Goal: Information Seeking & Learning: Learn about a topic

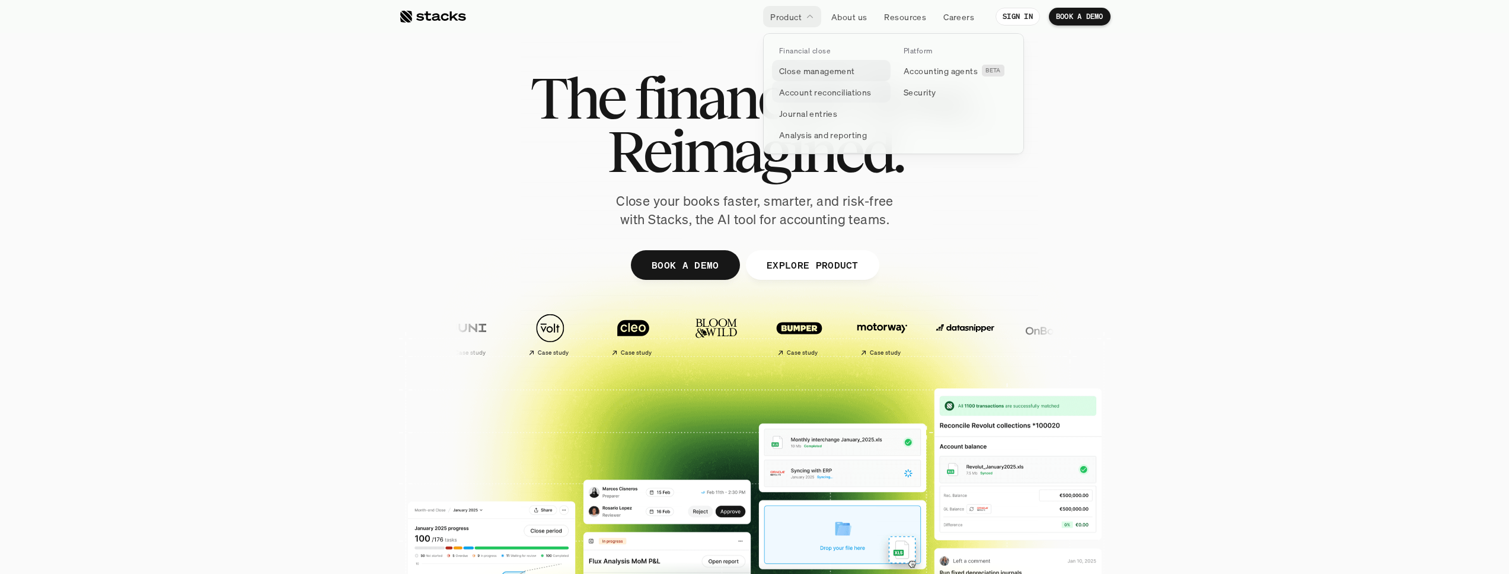
click at [789, 74] on p "Close management" at bounding box center [817, 71] width 76 height 12
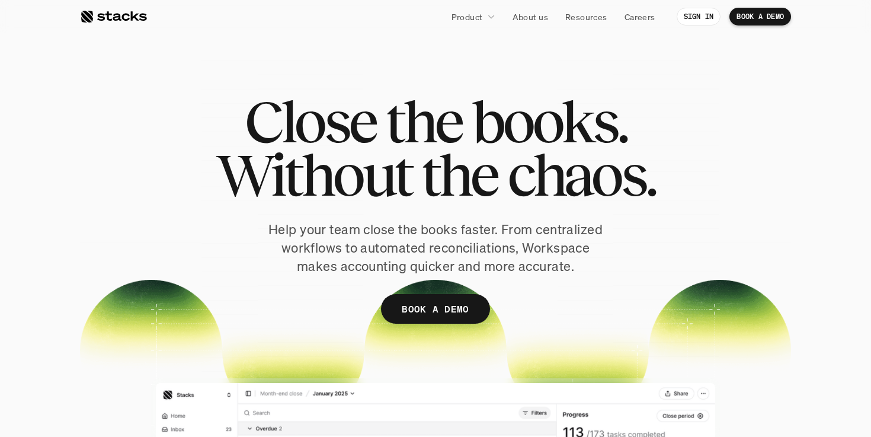
click at [456, 8] on link "Product" at bounding box center [474, 16] width 58 height 21
click at [462, 16] on p "Product" at bounding box center [467, 17] width 31 height 12
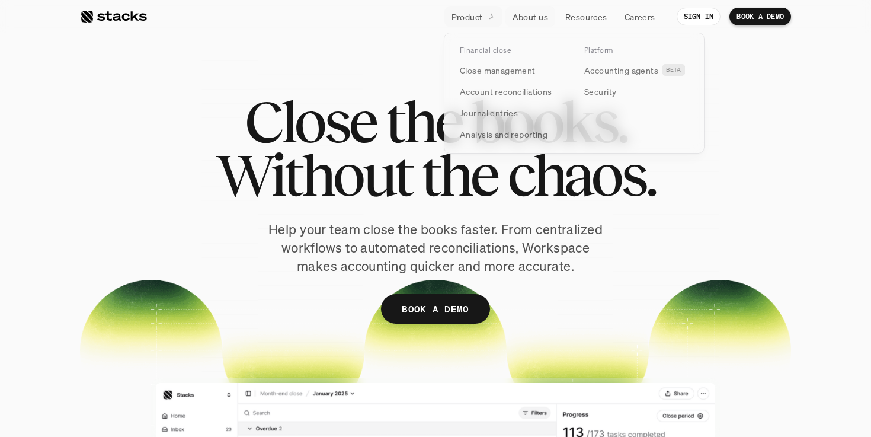
click at [488, 16] on icon at bounding box center [491, 16] width 11 height 11
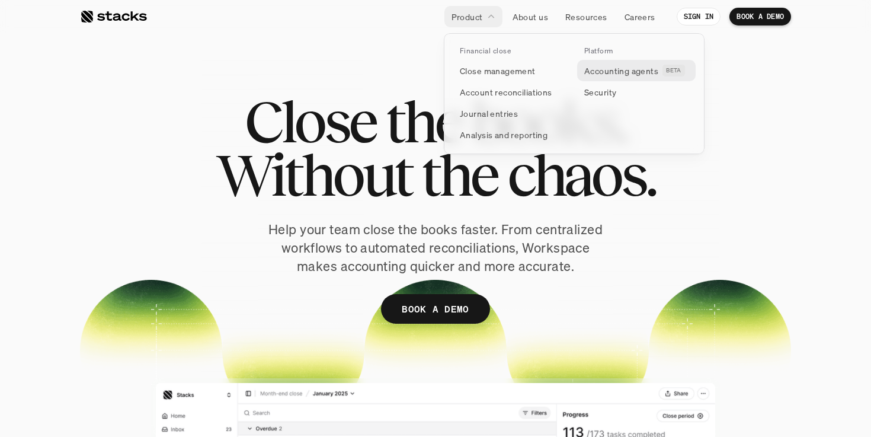
click at [615, 72] on p "Accounting agents" at bounding box center [621, 71] width 74 height 12
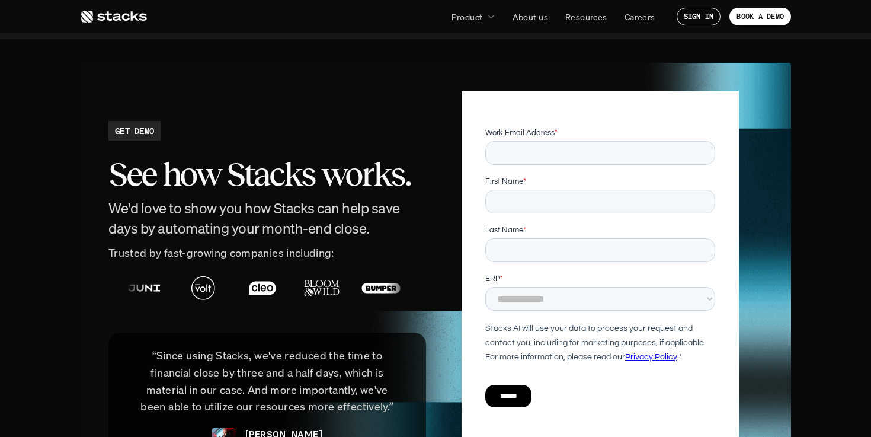
scroll to position [2489, 0]
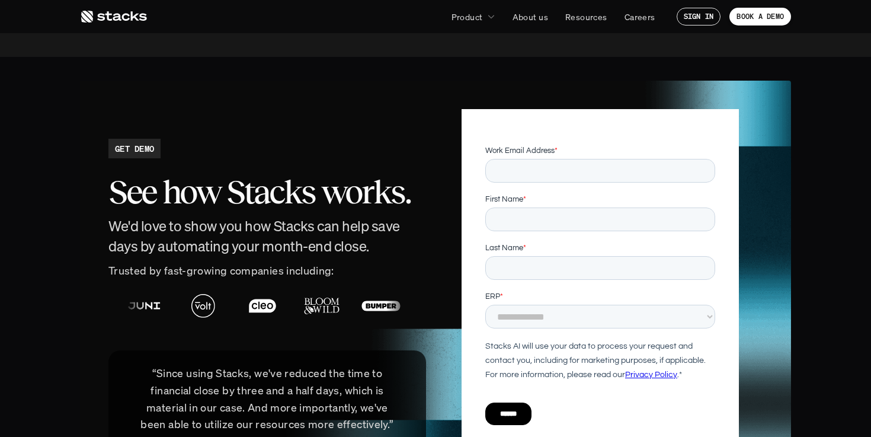
click at [301, 180] on h2 "See how Stacks works." at bounding box center [267, 192] width 318 height 37
click at [287, 285] on div at bounding box center [496, 305] width 771 height 41
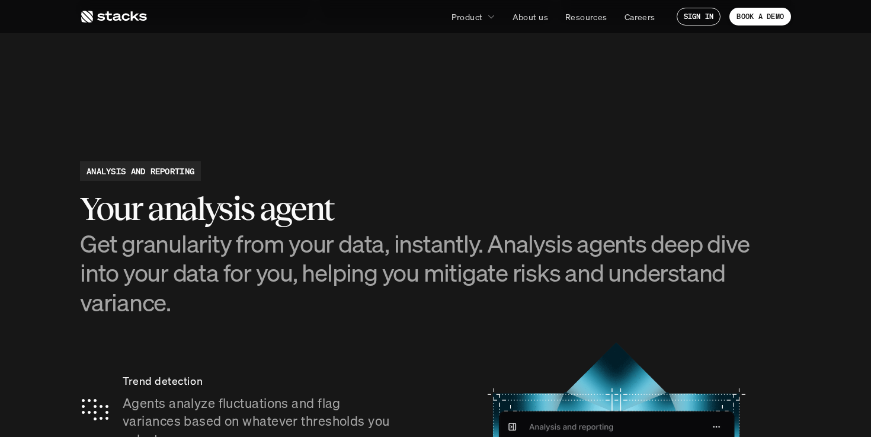
scroll to position [1493, 0]
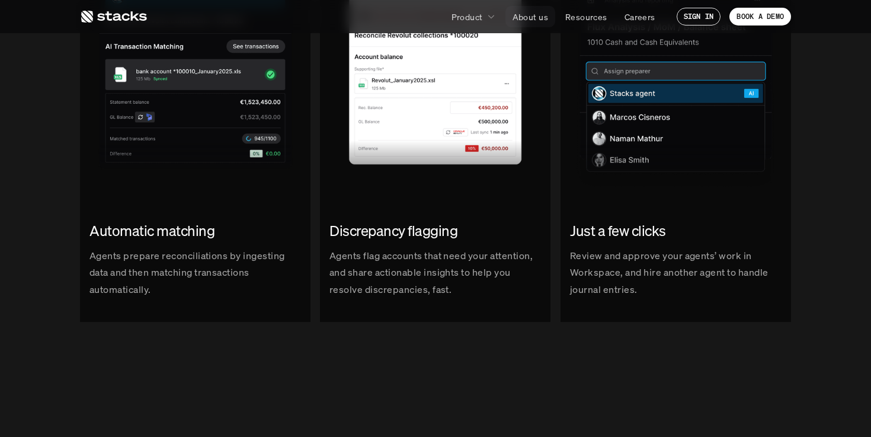
click at [519, 15] on p "About us" at bounding box center [531, 17] width 36 height 12
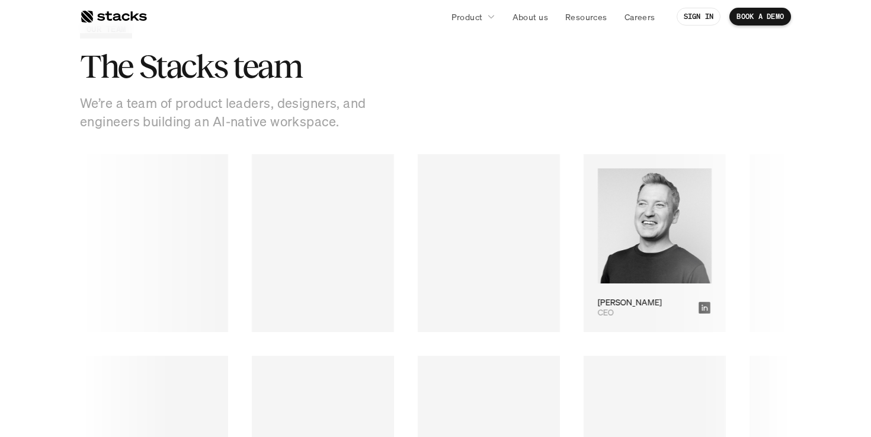
scroll to position [1595, 0]
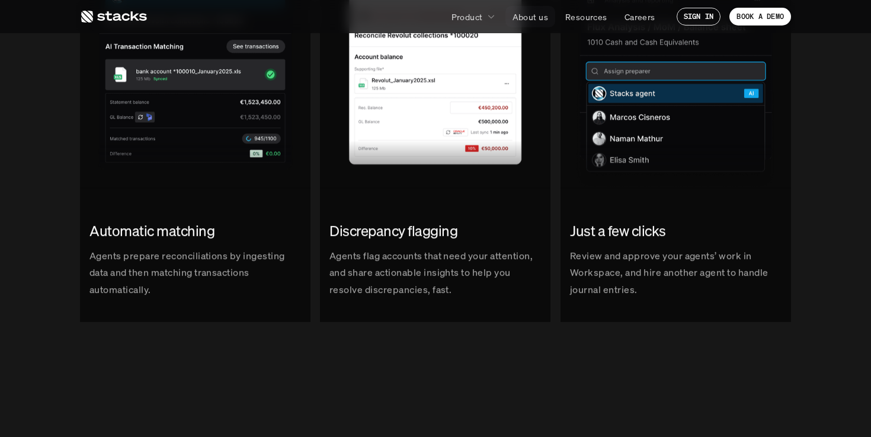
click at [526, 20] on p "About us" at bounding box center [531, 17] width 36 height 12
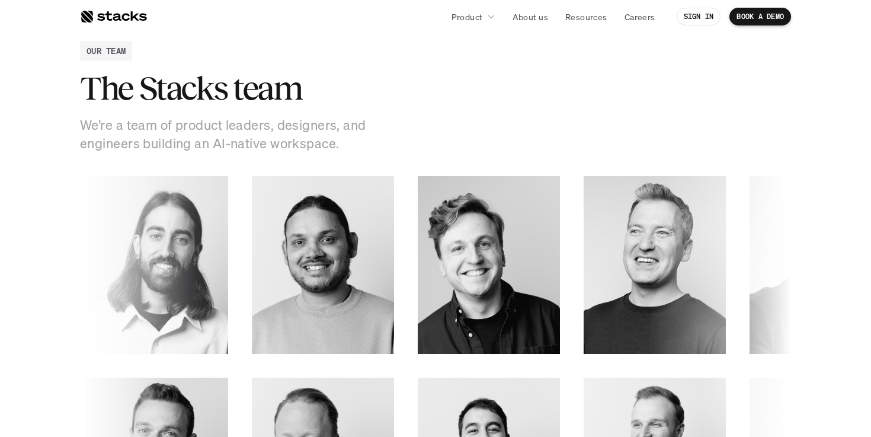
scroll to position [1520, 0]
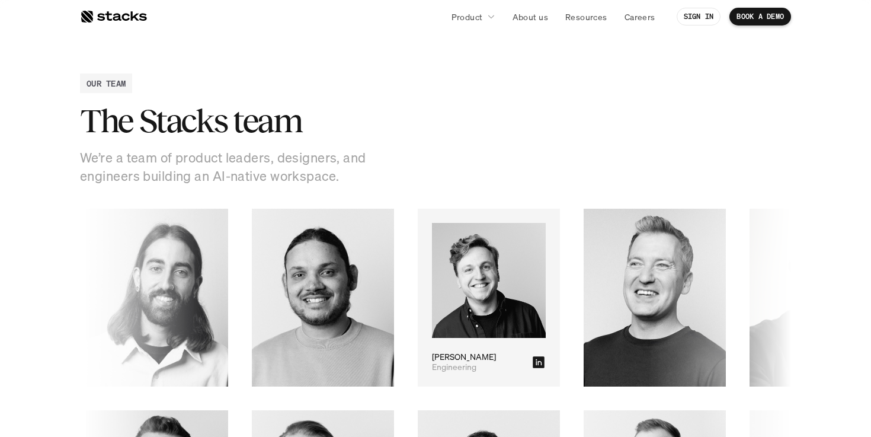
click at [417, 293] on img at bounding box center [462, 281] width 114 height 116
click at [435, 267] on img at bounding box center [489, 280] width 114 height 115
click at [424, 363] on p "Engineering" at bounding box center [446, 367] width 44 height 10
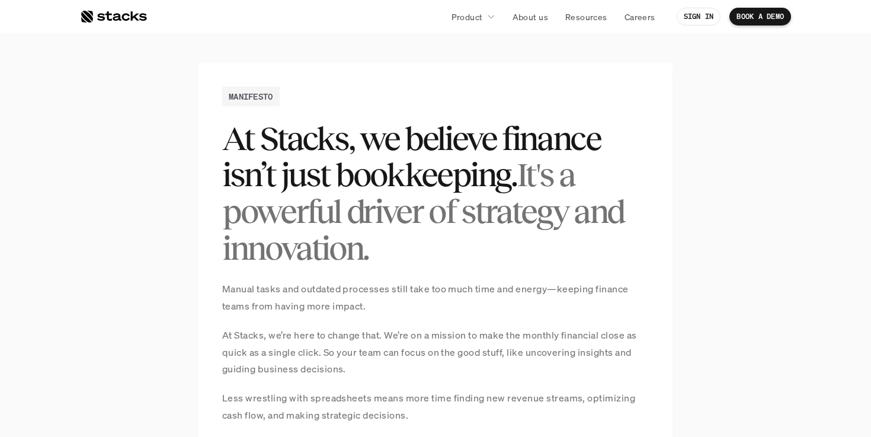
scroll to position [719, 0]
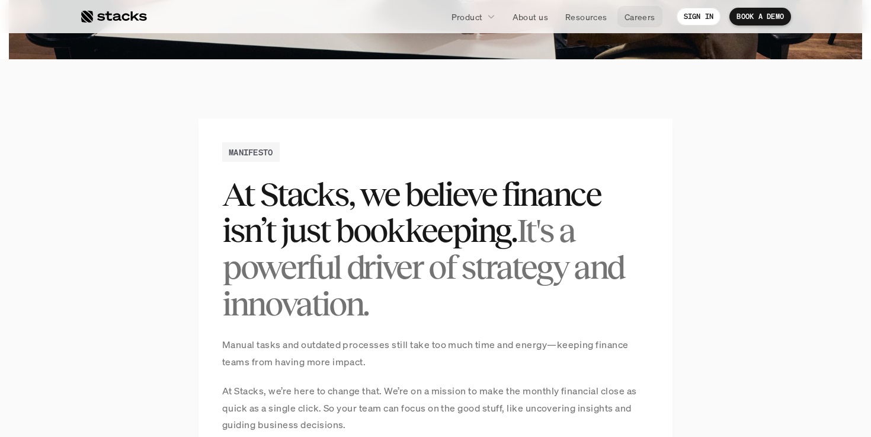
click at [634, 23] on p "Careers" at bounding box center [640, 17] width 31 height 12
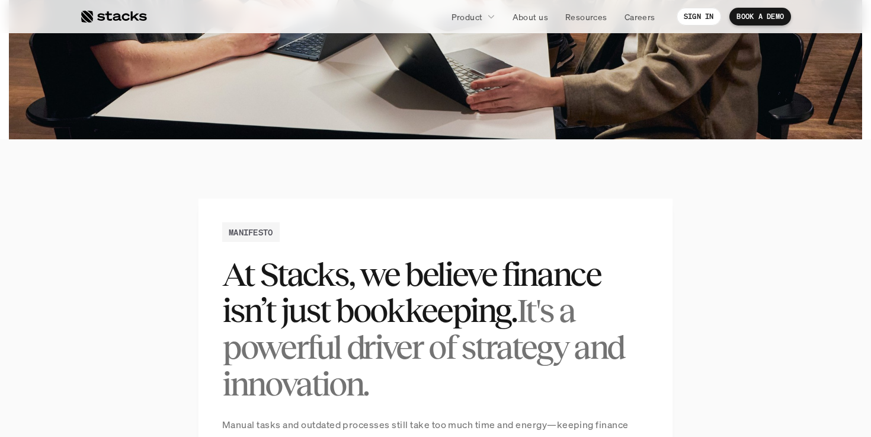
scroll to position [547, 0]
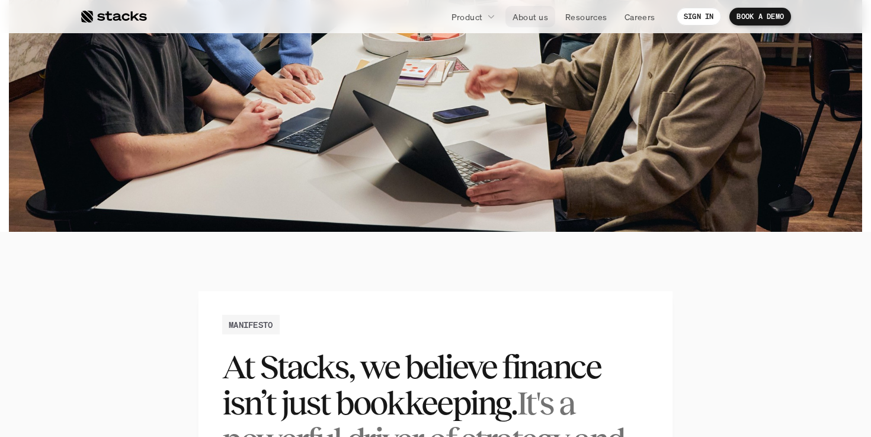
click at [528, 12] on p "About us" at bounding box center [531, 17] width 36 height 12
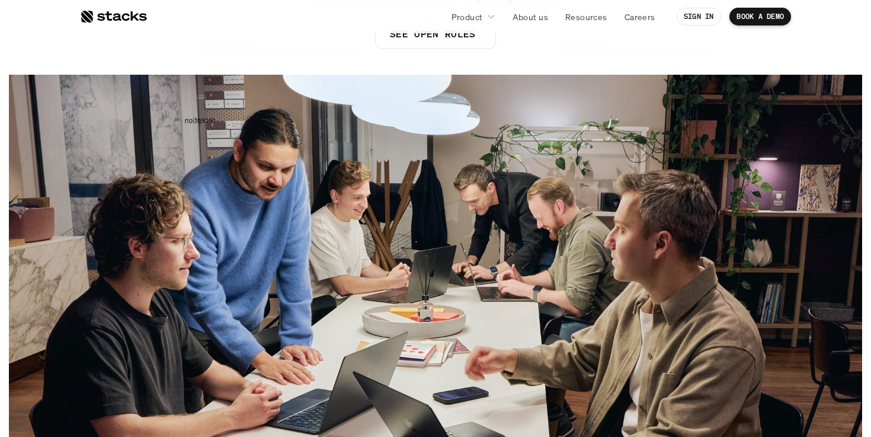
scroll to position [215, 0]
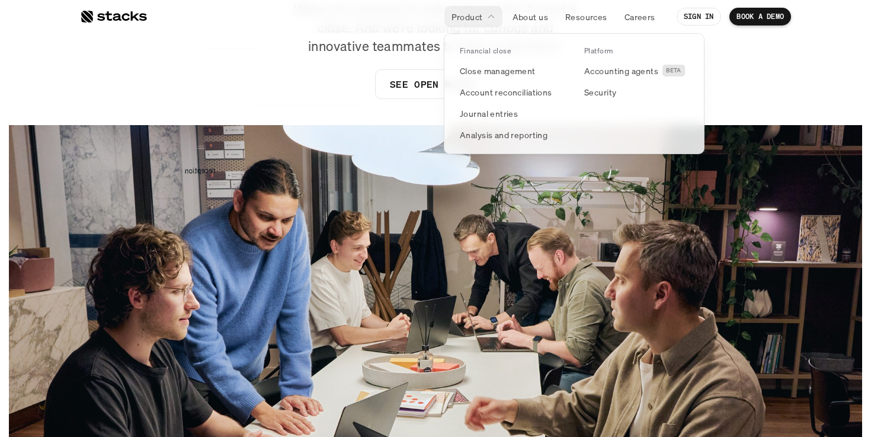
click at [527, 18] on div at bounding box center [574, 80] width 261 height 148
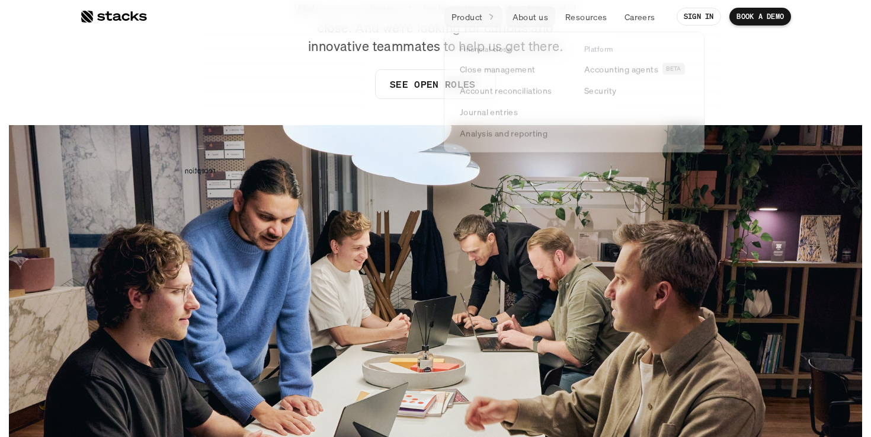
click at [543, 9] on link "About us" at bounding box center [531, 16] width 50 height 21
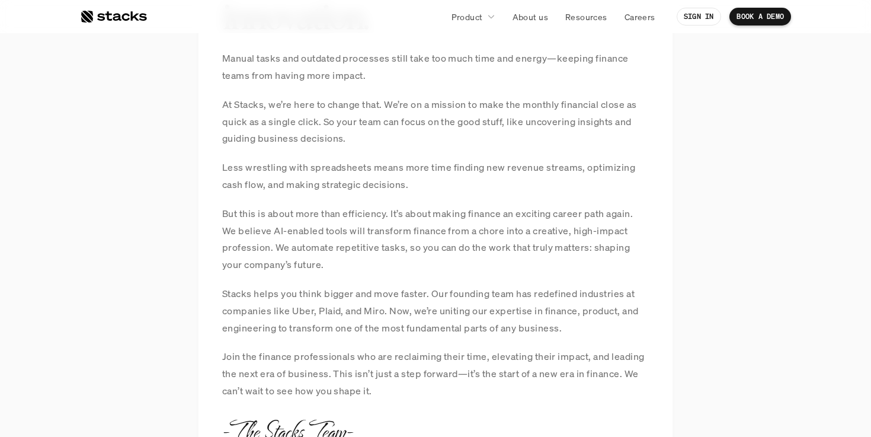
scroll to position [1062, 0]
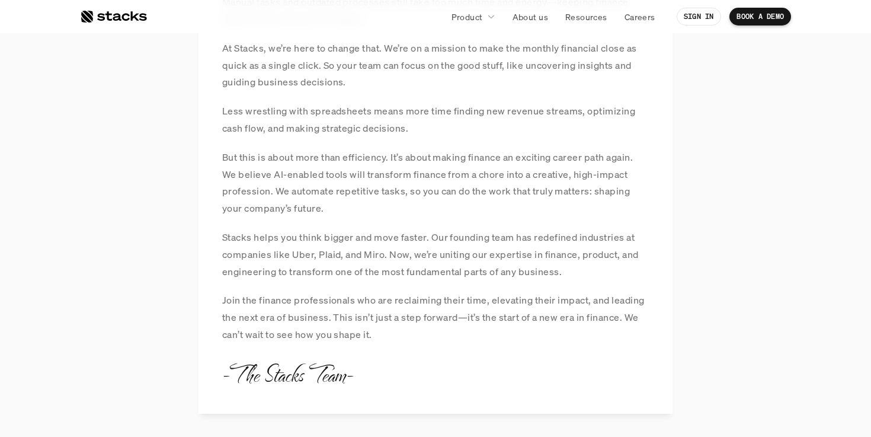
click at [122, 15] on div at bounding box center [113, 16] width 67 height 14
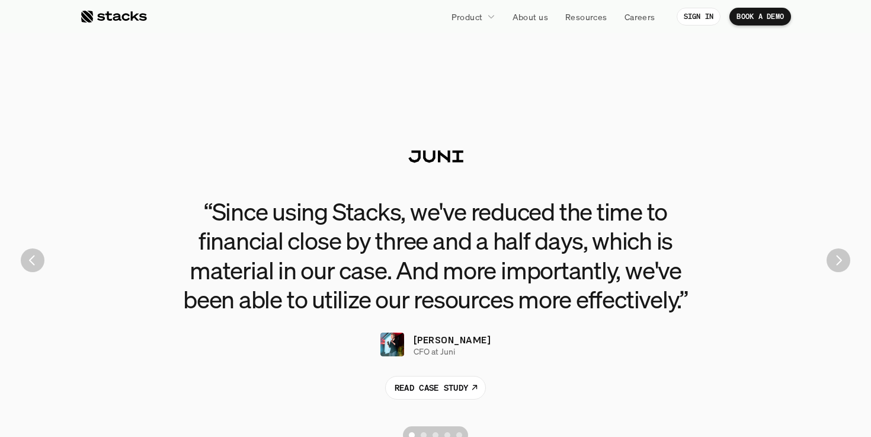
scroll to position [2598, 0]
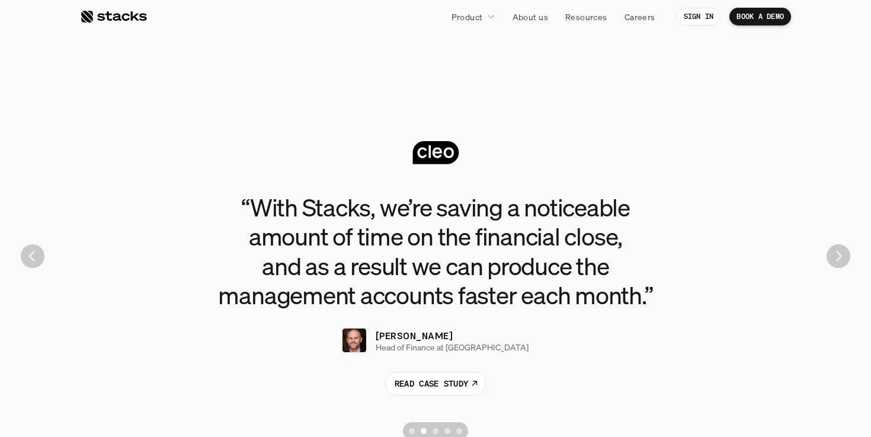
click at [836, 266] on img "Next" at bounding box center [839, 256] width 24 height 24
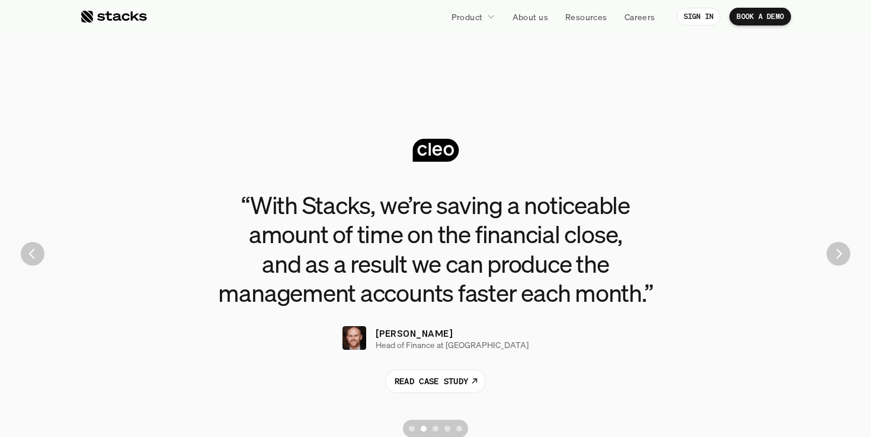
scroll to position [2601, 0]
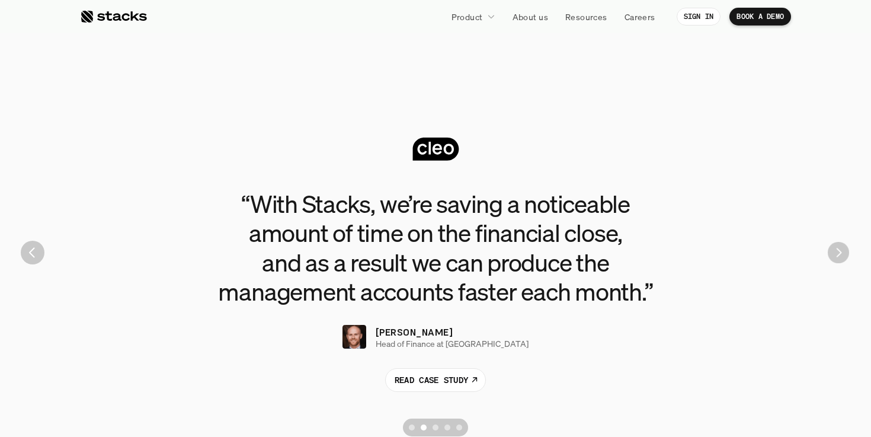
click at [834, 248] on img "Next" at bounding box center [838, 252] width 21 height 21
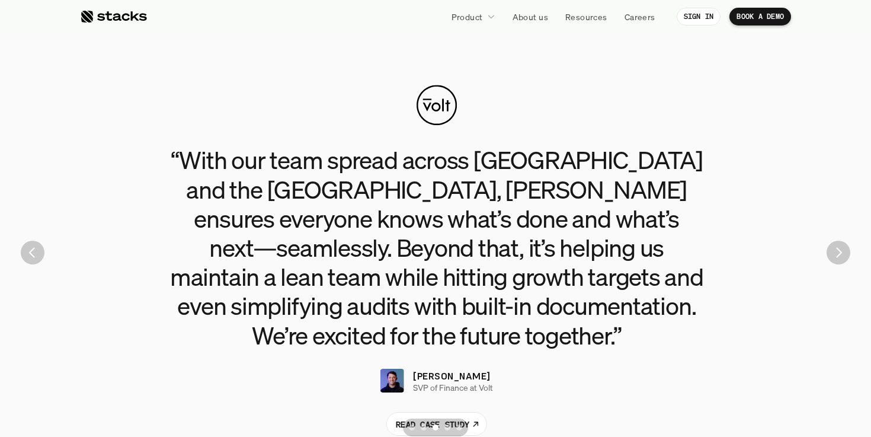
click at [834, 248] on img "Next" at bounding box center [839, 253] width 24 height 24
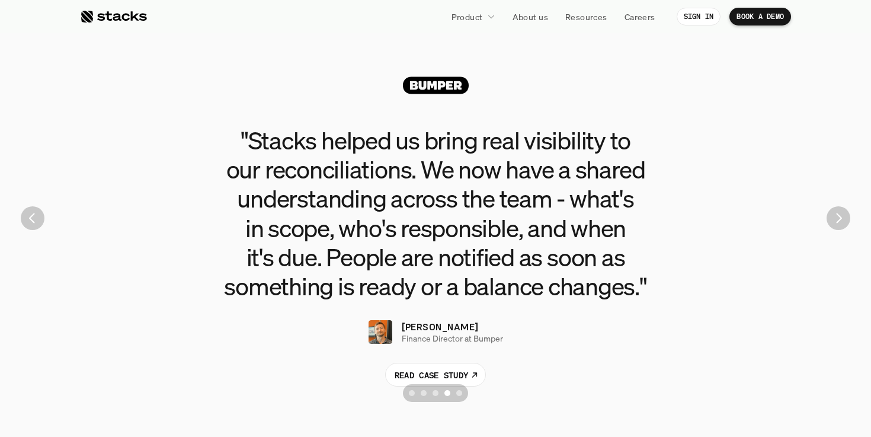
scroll to position [2663, 0]
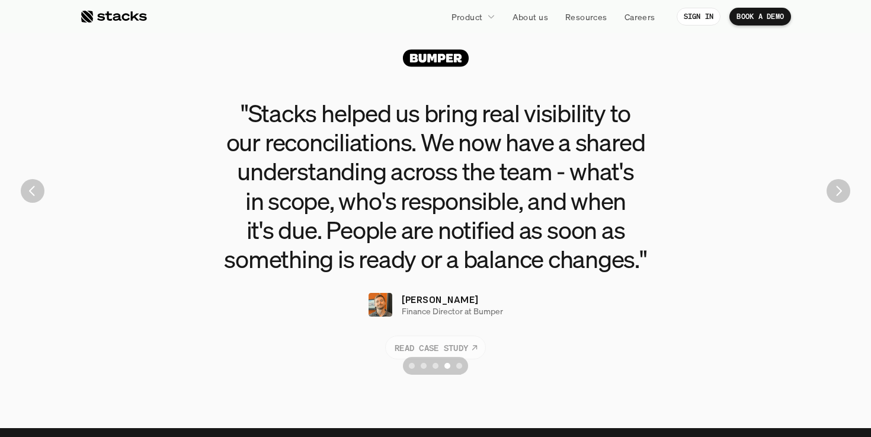
click at [441, 341] on p "READ CASE STUDY" at bounding box center [432, 347] width 74 height 12
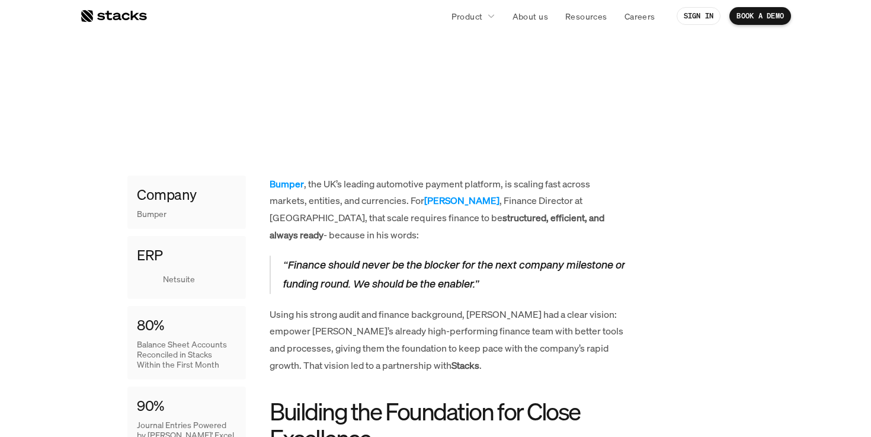
scroll to position [434, 0]
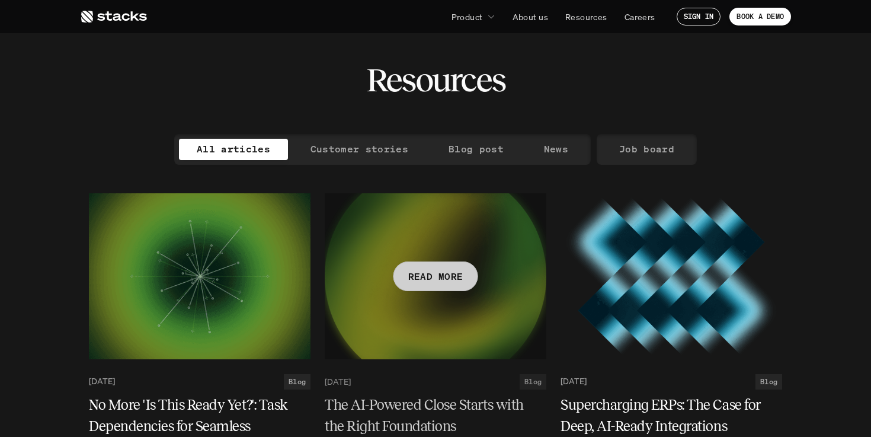
scroll to position [22, 0]
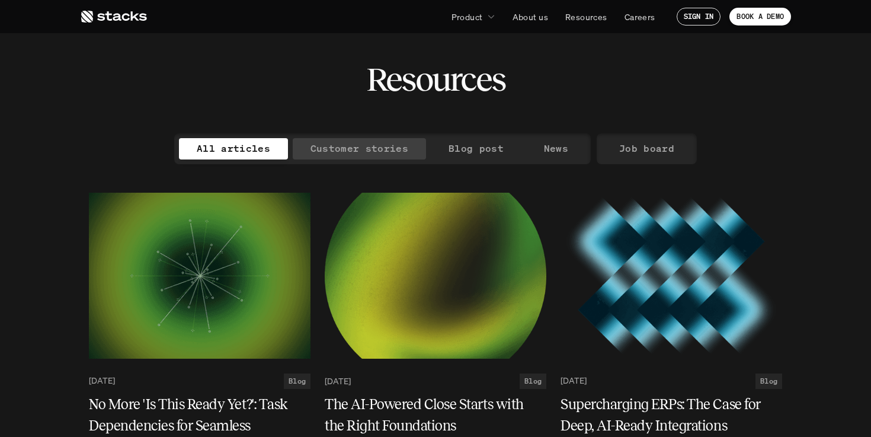
click at [386, 151] on p "Customer stories" at bounding box center [360, 148] width 98 height 17
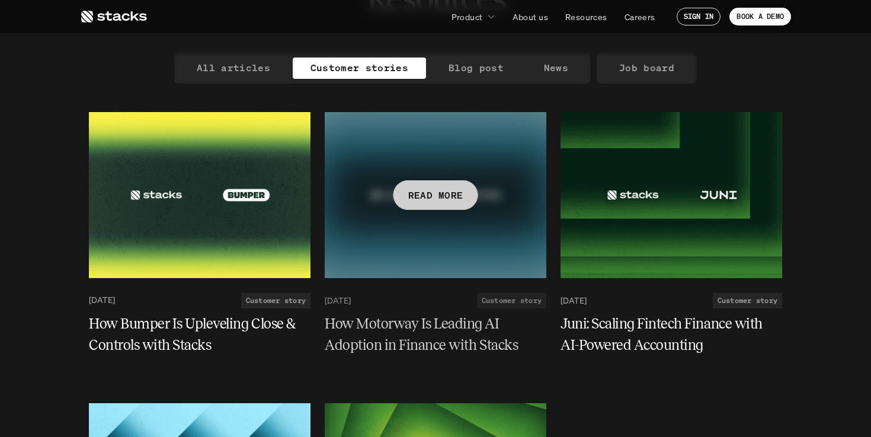
scroll to position [142, 0]
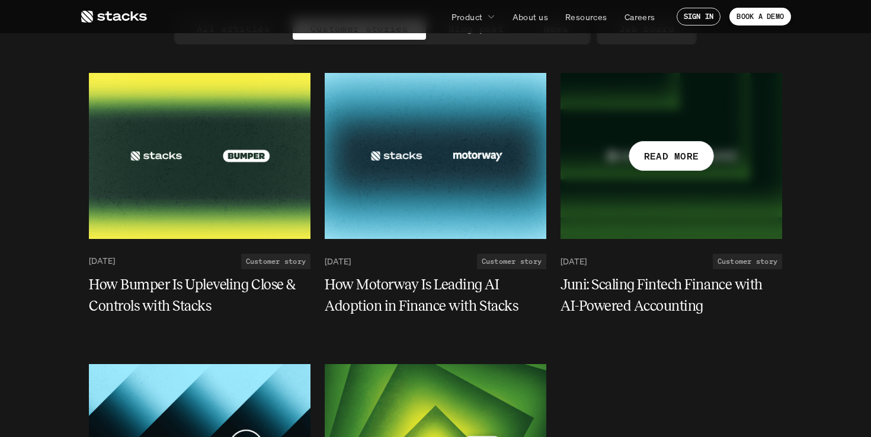
click at [656, 180] on div at bounding box center [672, 156] width 222 height 166
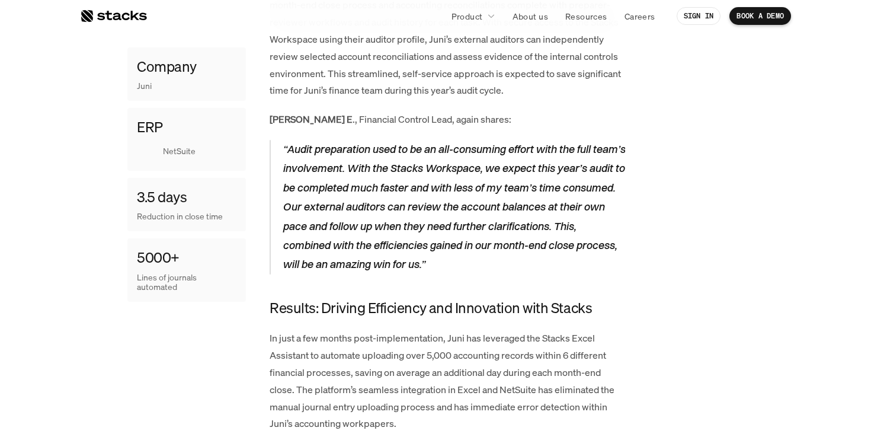
scroll to position [1640, 0]
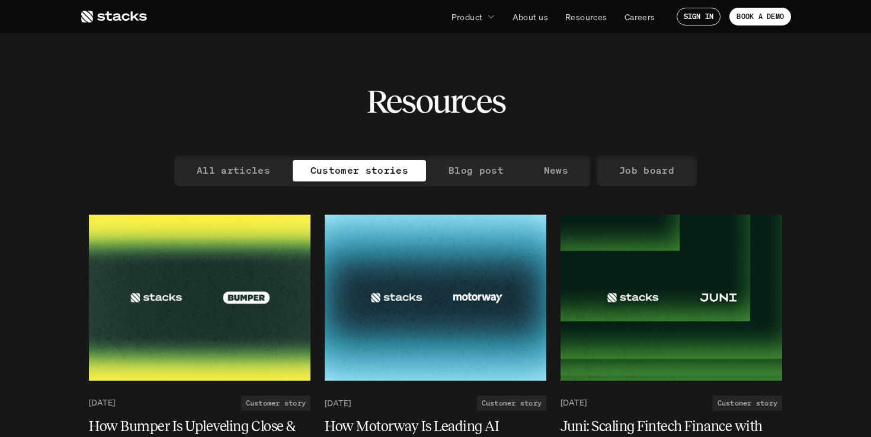
scroll to position [46, 0]
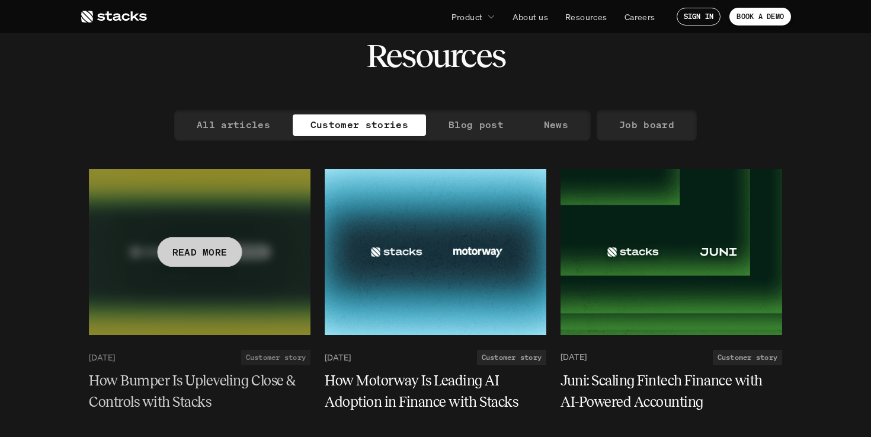
click at [200, 191] on div at bounding box center [200, 252] width 222 height 166
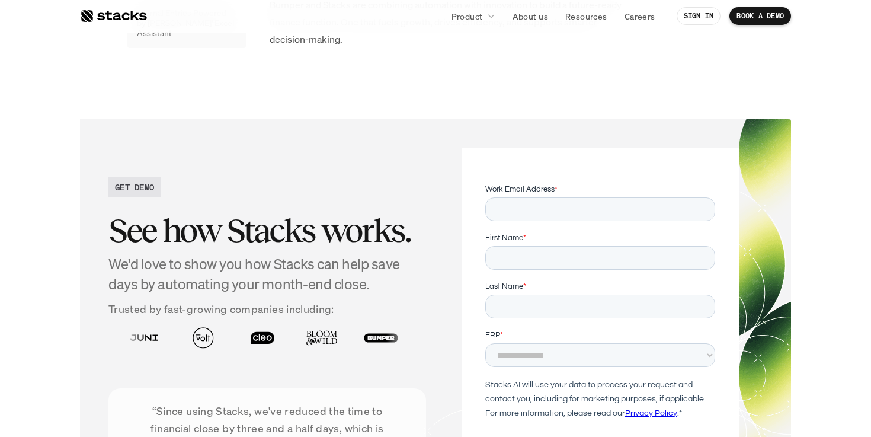
scroll to position [2385, 0]
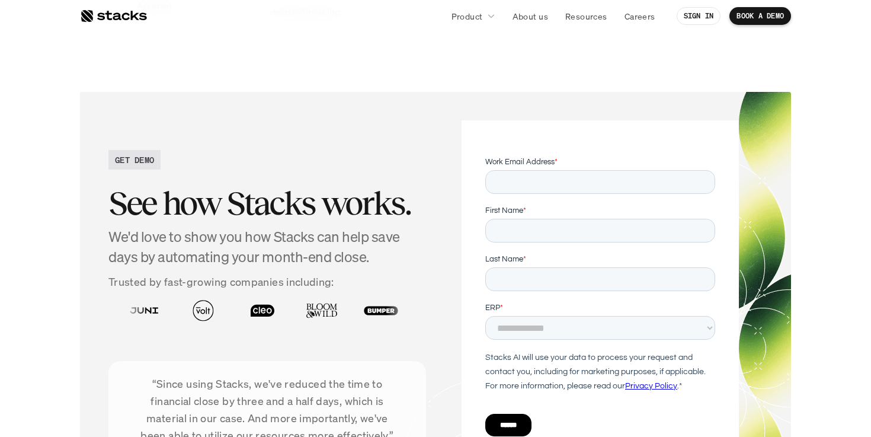
click at [295, 292] on img at bounding box center [321, 310] width 52 height 37
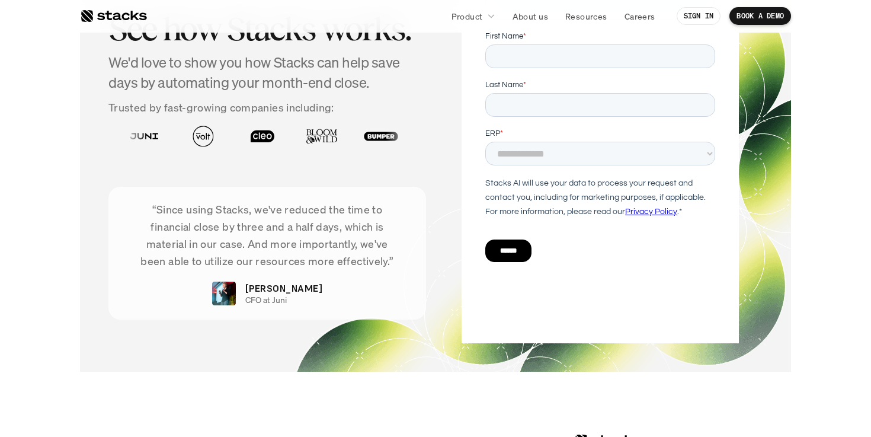
scroll to position [2474, 0]
